Goal: Task Accomplishment & Management: Manage account settings

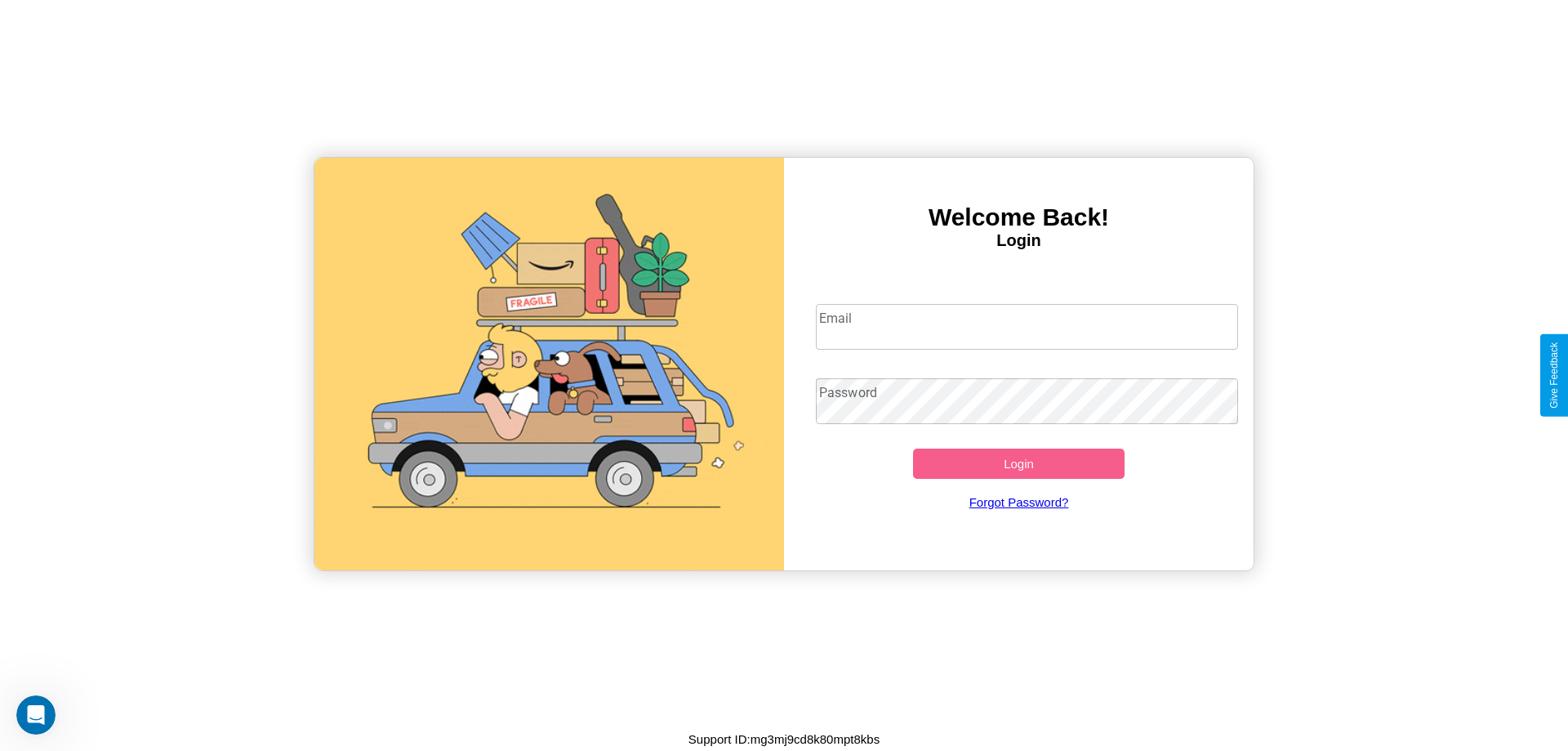
click at [1027, 326] on input "Email" at bounding box center [1027, 327] width 423 height 46
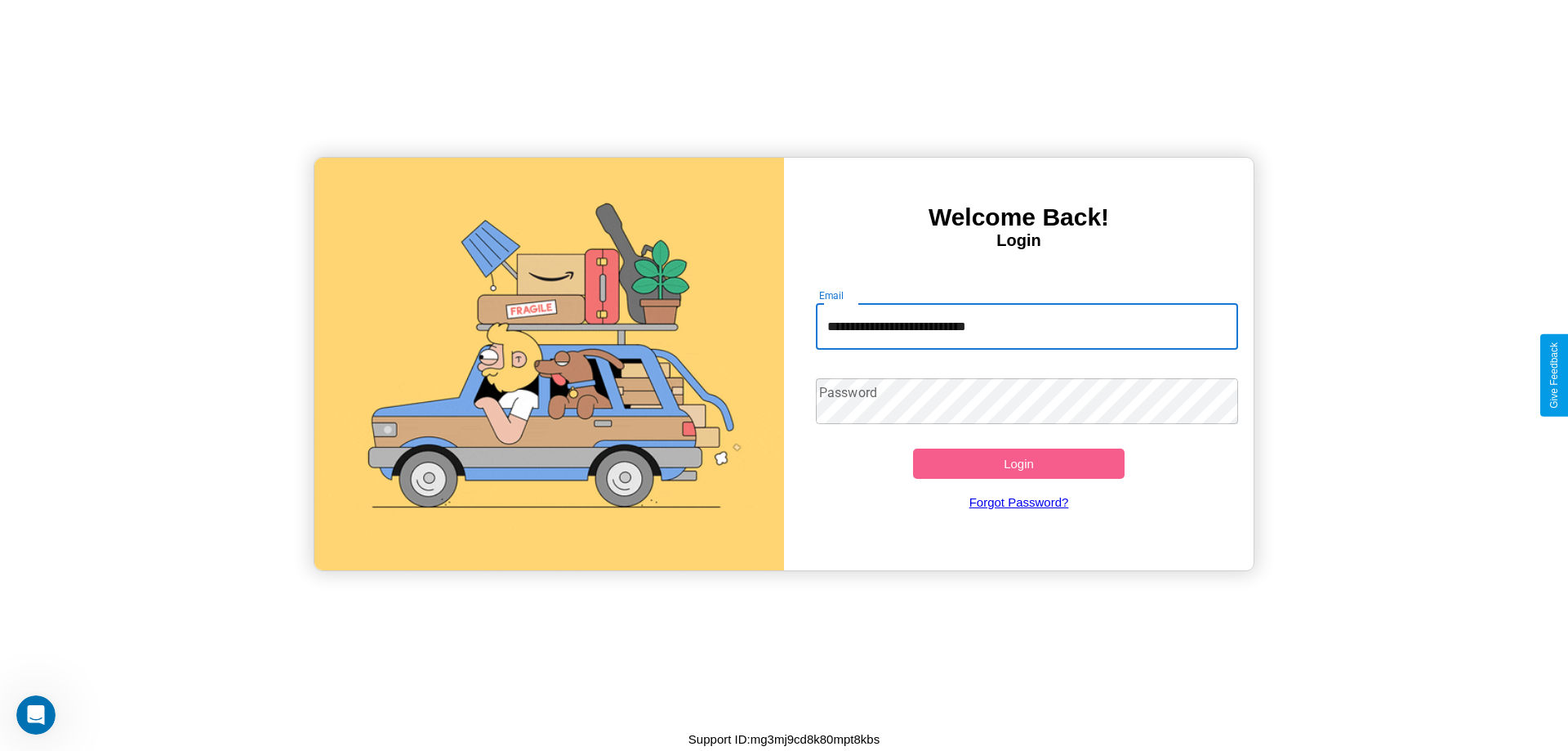
type input "**********"
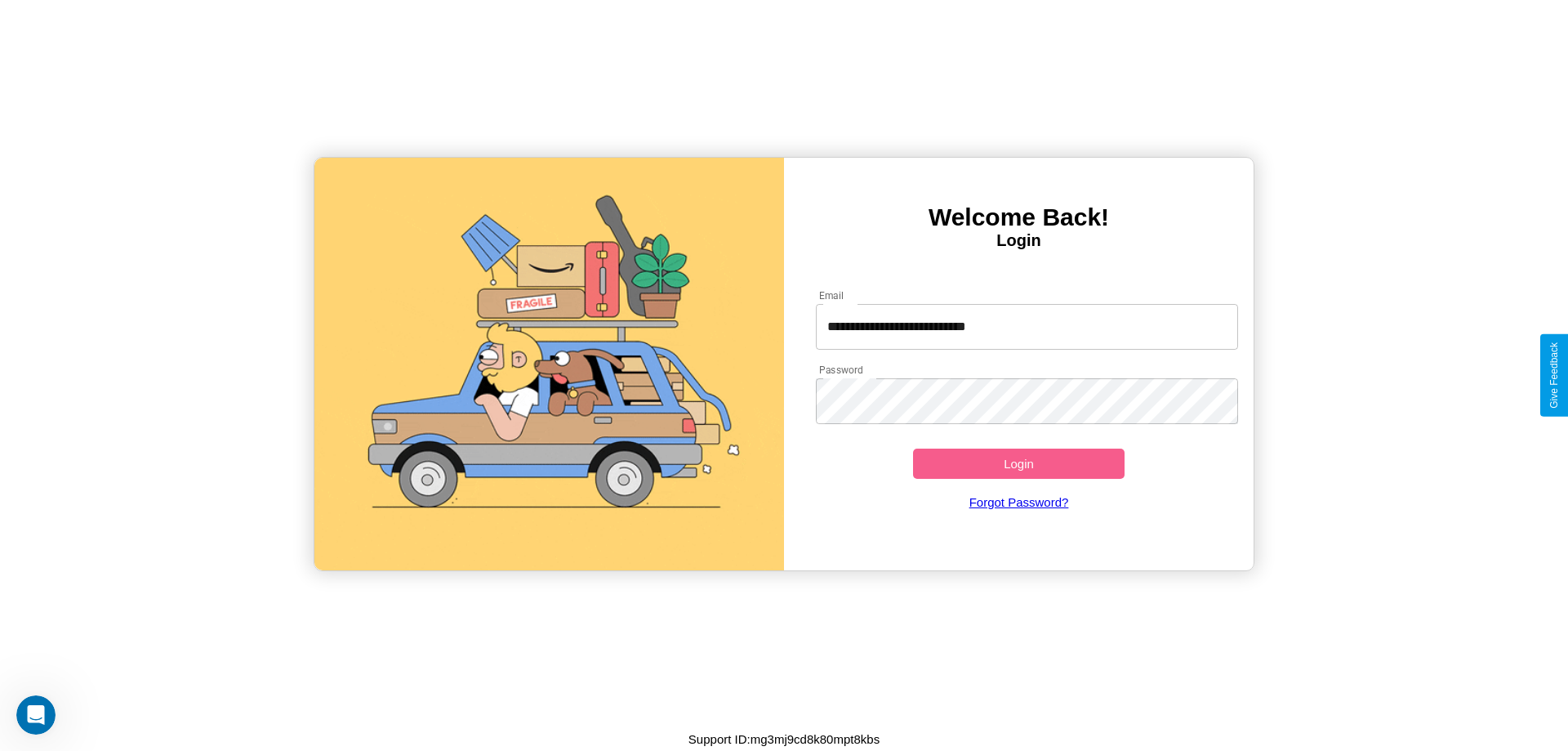
click at [1019, 463] on button "Login" at bounding box center [1019, 463] width 211 height 30
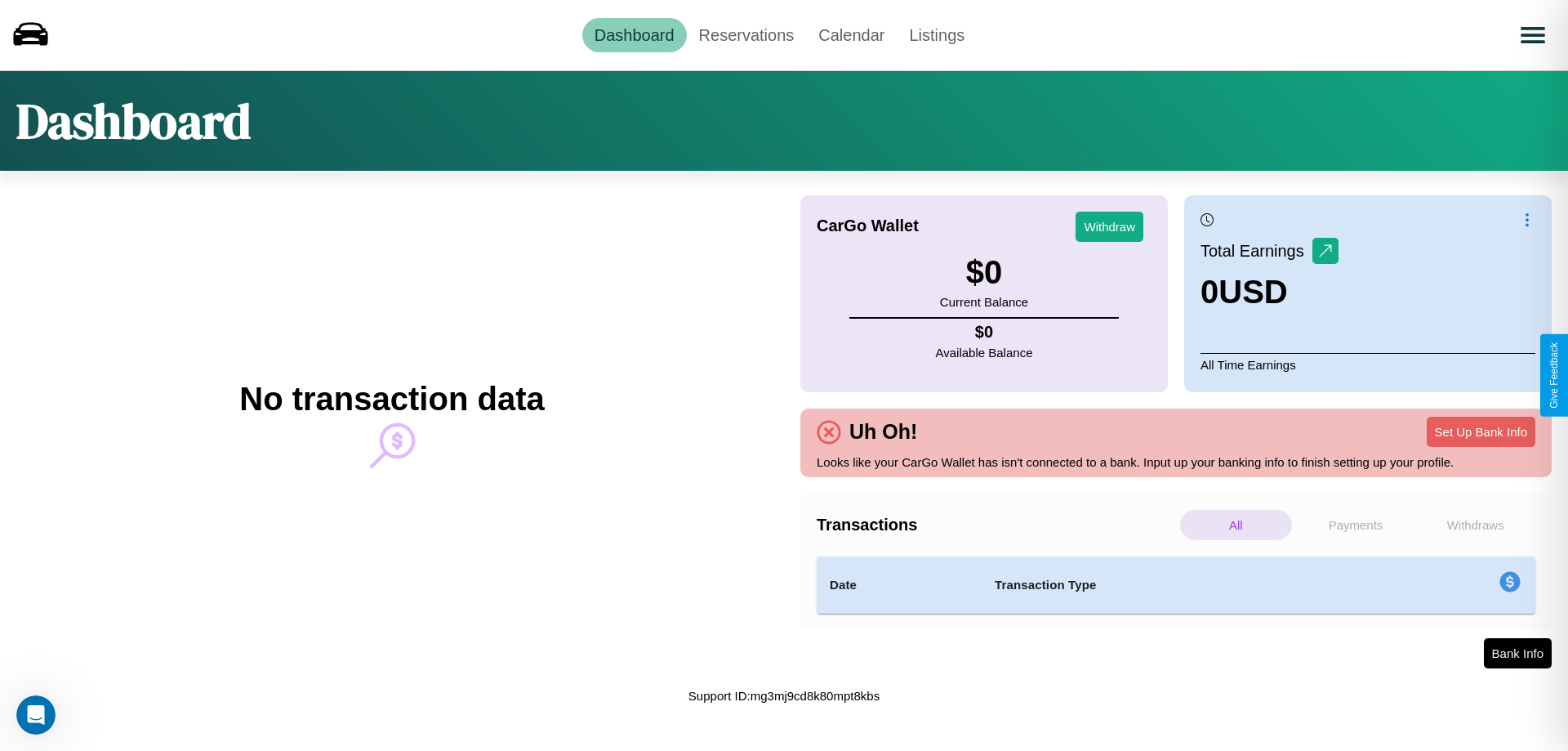
click at [1236, 525] on p "All" at bounding box center [1236, 525] width 112 height 30
click at [1474, 525] on p "Withdraws" at bounding box center [1474, 525] width 112 height 30
click at [851, 34] on link "Calendar" at bounding box center [851, 35] width 90 height 34
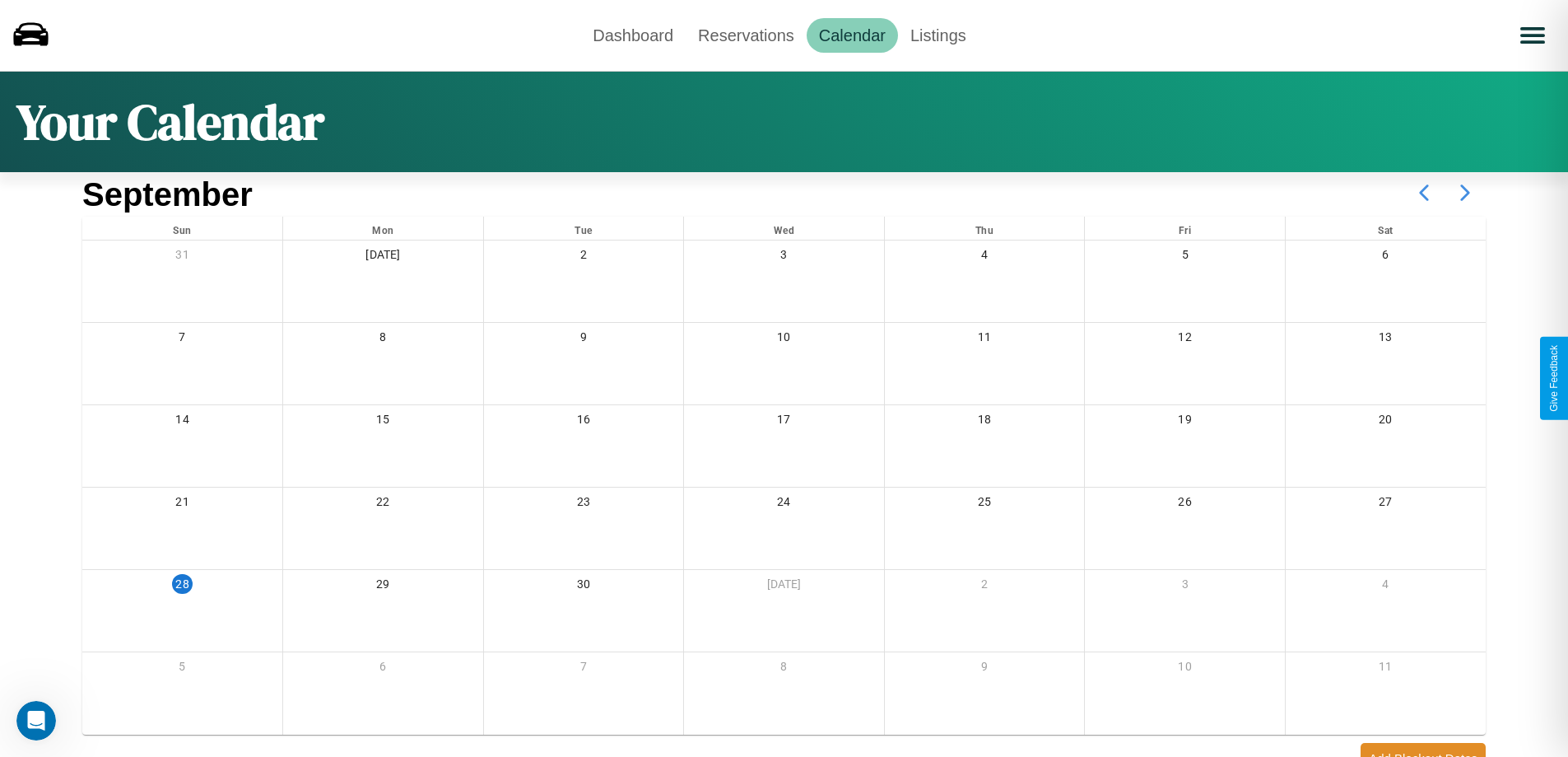
click at [1465, 193] on icon at bounding box center [1464, 192] width 41 height 41
click at [746, 34] on link "Reservations" at bounding box center [746, 35] width 121 height 34
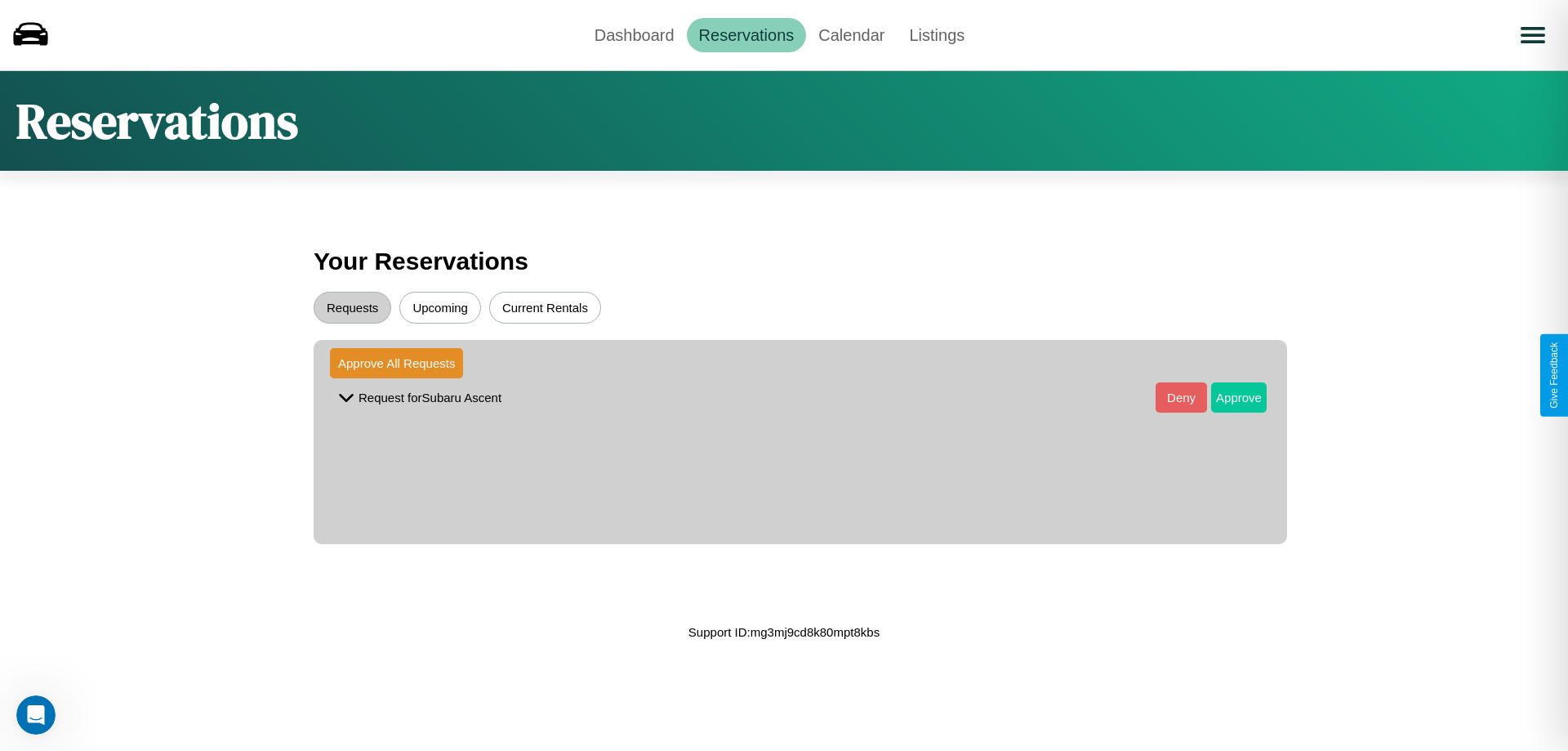
click at [1227, 397] on button "Approve" at bounding box center [1238, 397] width 56 height 30
